Goal: Information Seeking & Learning: Learn about a topic

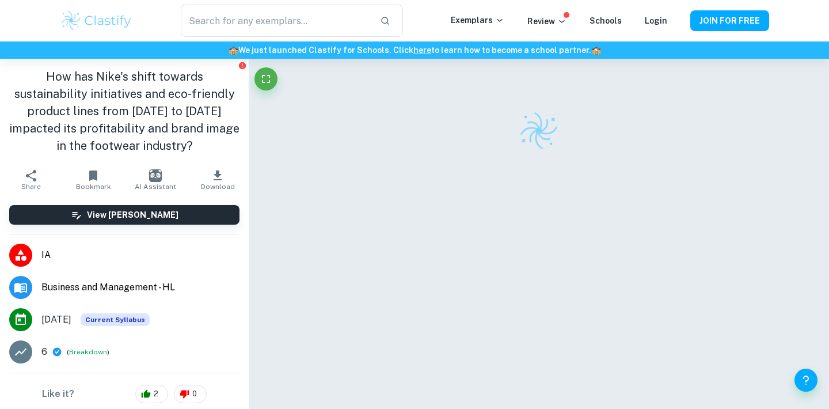
scroll to position [4215, 0]
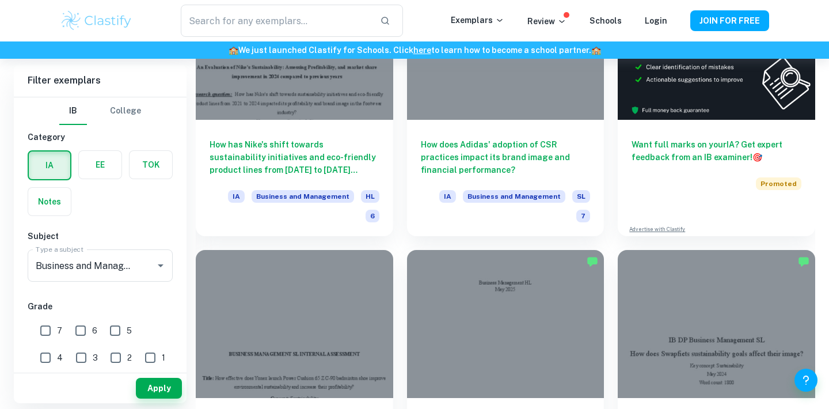
scroll to position [422, 0]
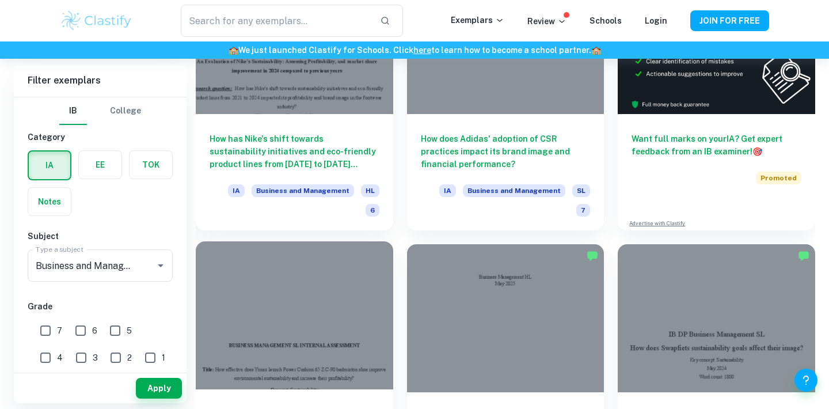
click at [330, 296] on div at bounding box center [294, 315] width 197 height 148
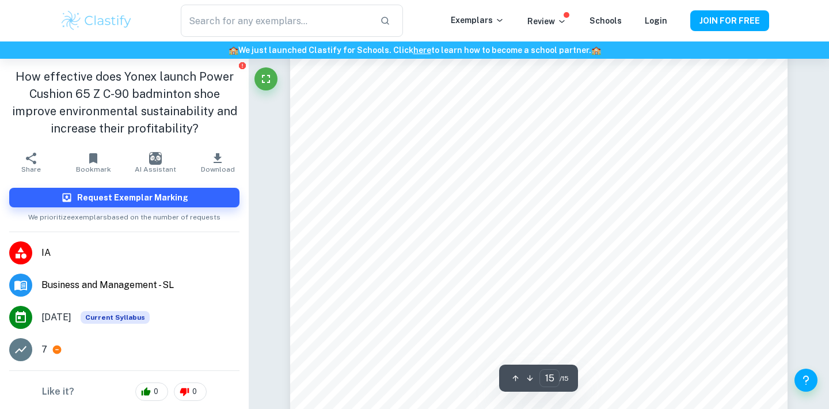
scroll to position [10621, 0]
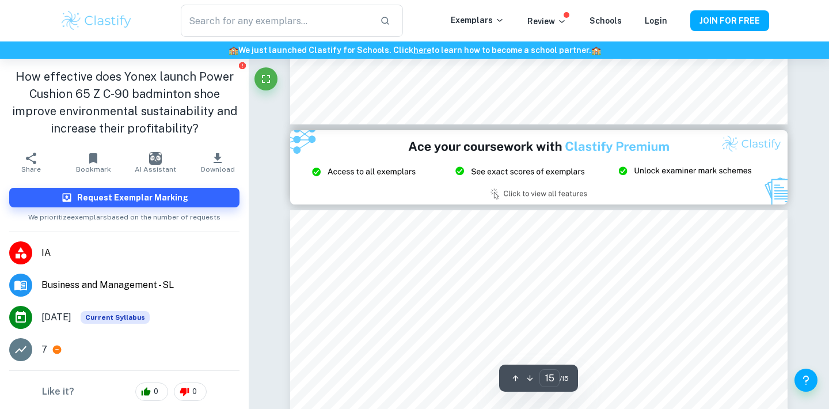
type input "14"
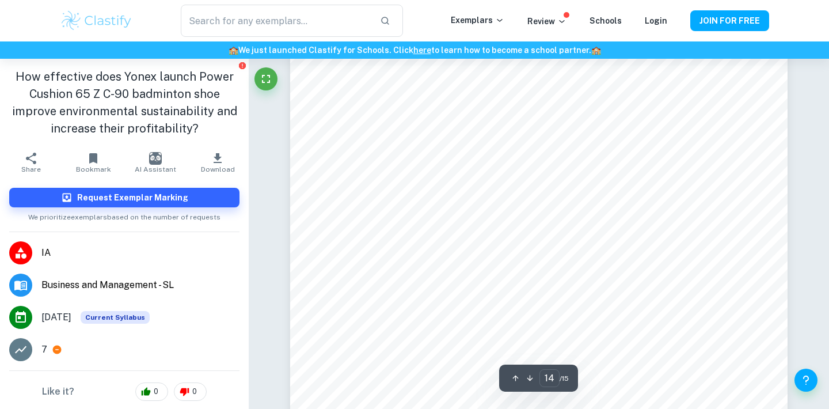
scroll to position [9592, 0]
